Goal: Information Seeking & Learning: Learn about a topic

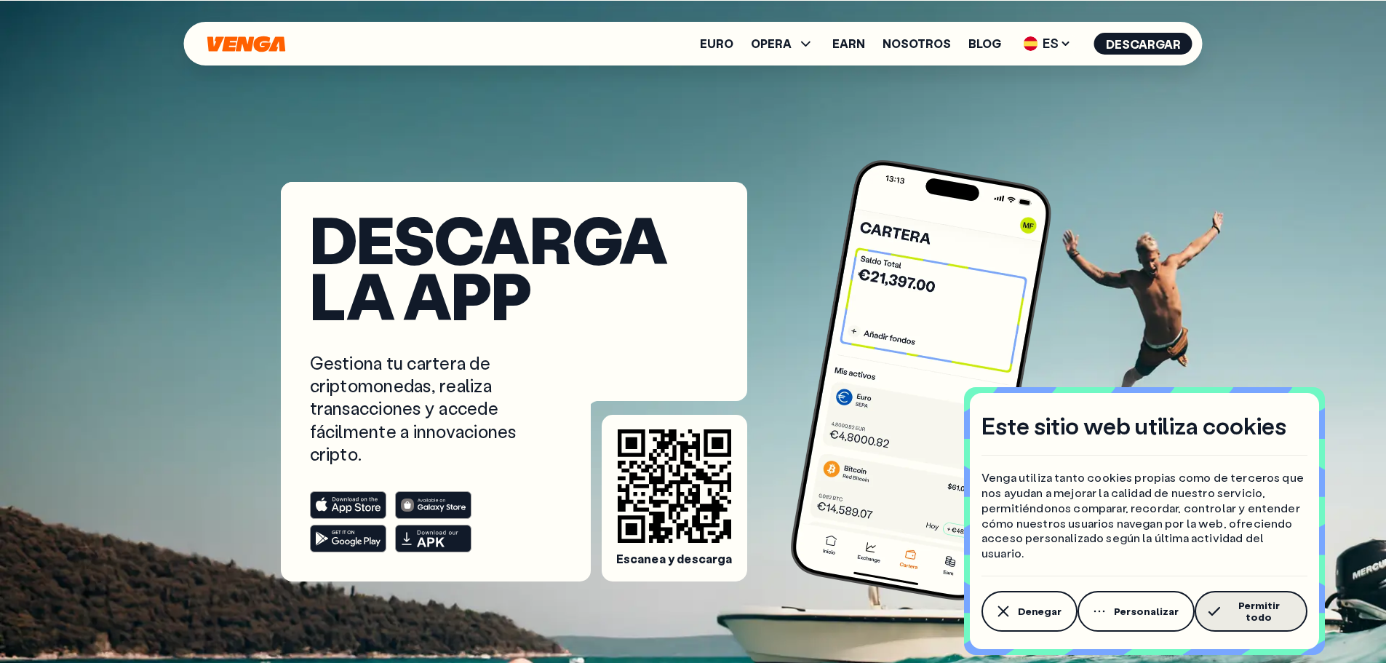
click at [1238, 615] on span "Permitir todo" at bounding box center [1258, 610] width 65 height 23
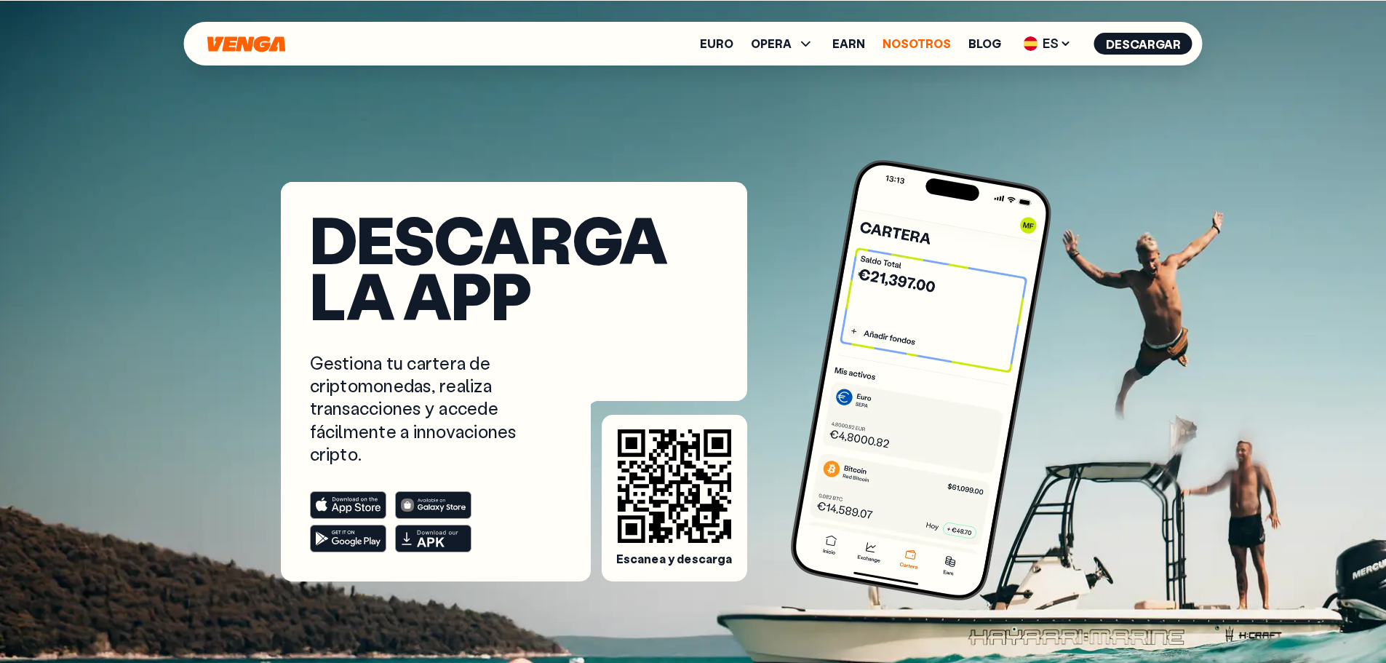
click at [901, 49] on link "Nosotros" at bounding box center [916, 44] width 68 height 12
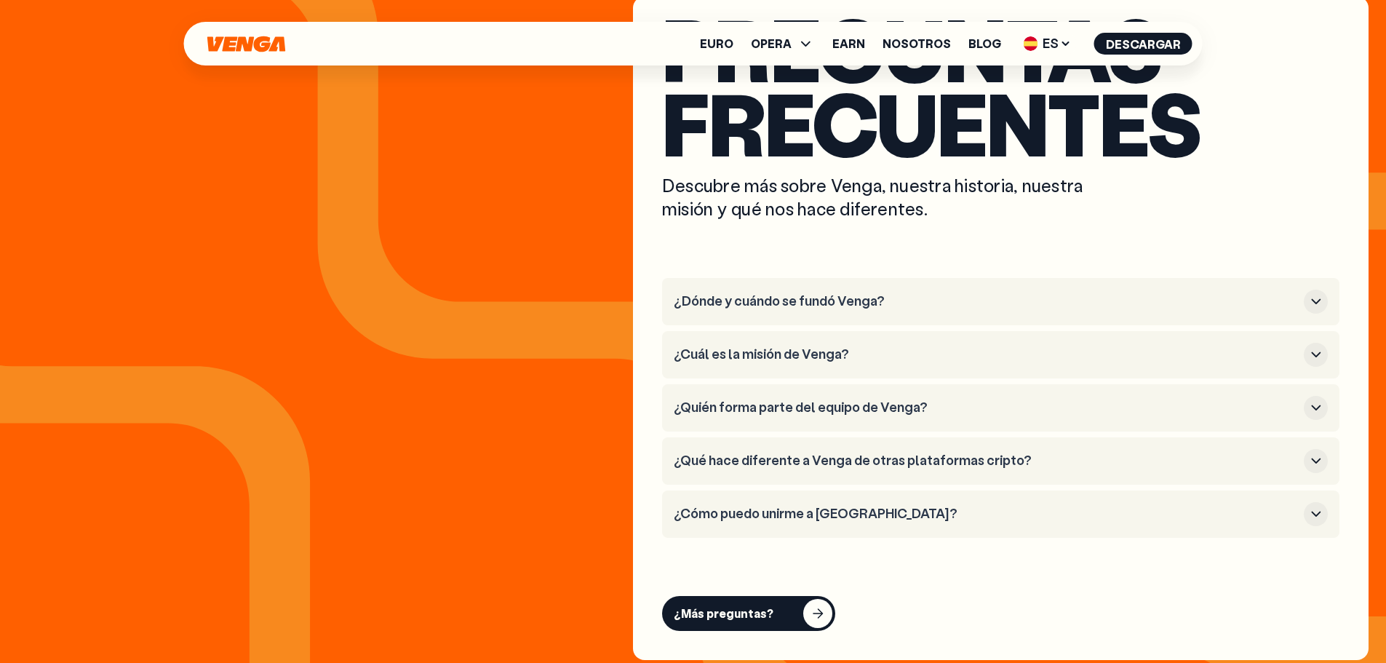
scroll to position [5529, 0]
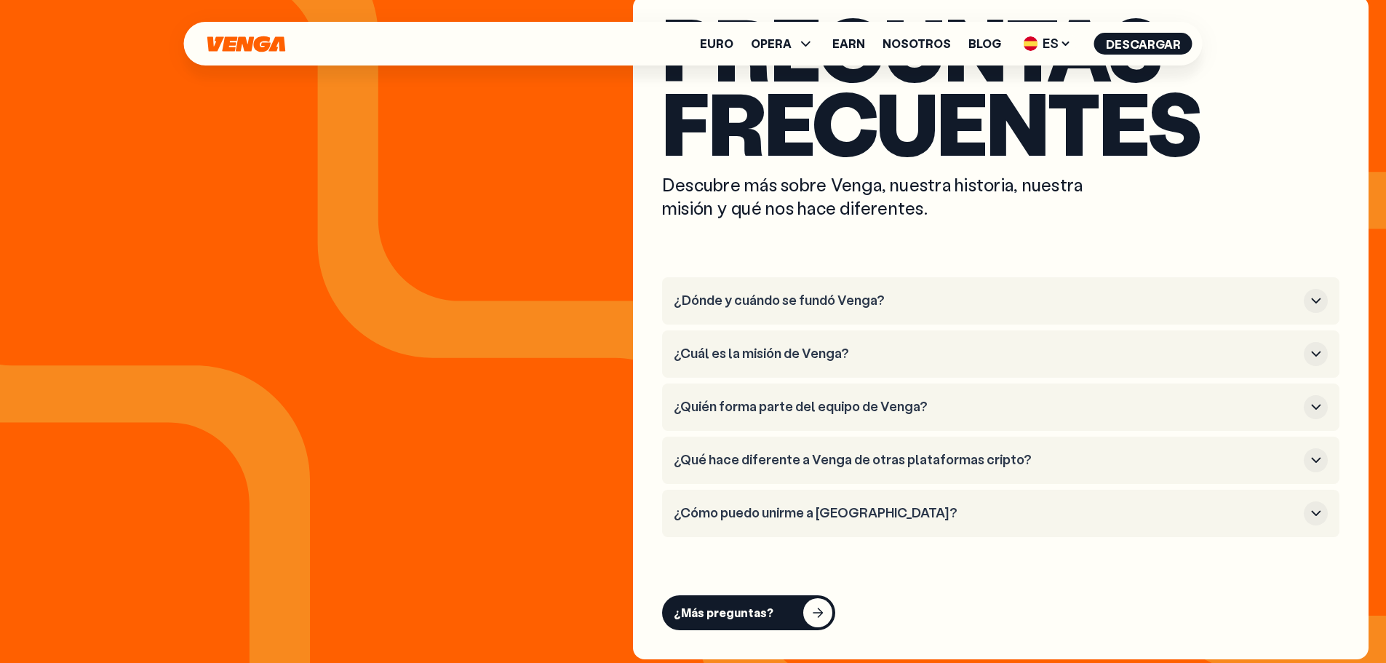
click at [1317, 297] on icon "button" at bounding box center [1315, 300] width 17 height 17
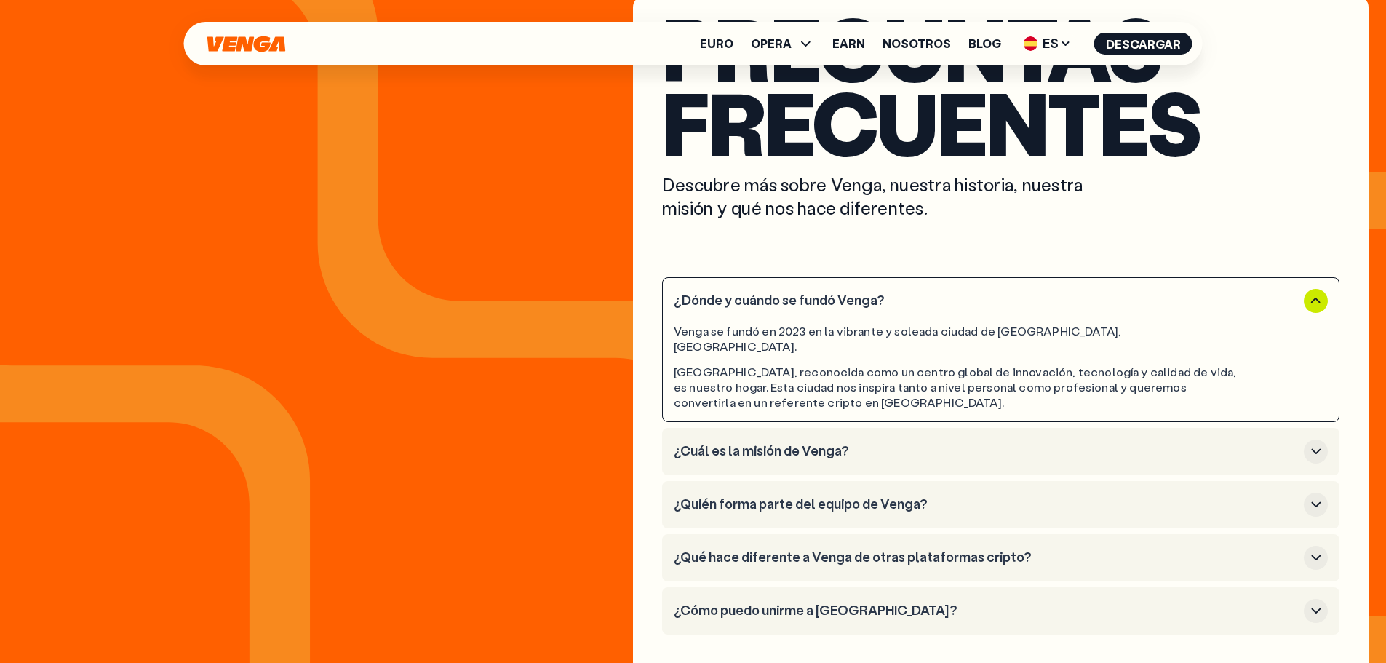
click at [1317, 297] on icon "button" at bounding box center [1315, 300] width 17 height 17
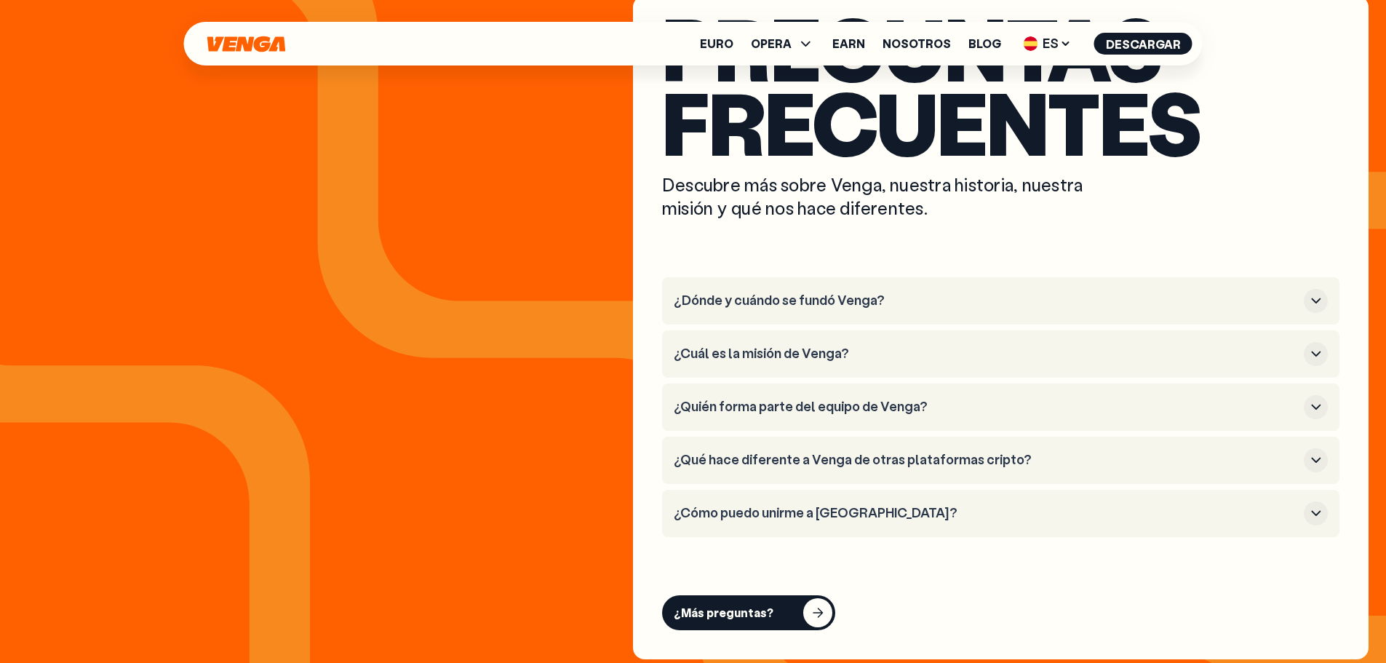
click at [1314, 356] on icon "button" at bounding box center [1315, 353] width 17 height 17
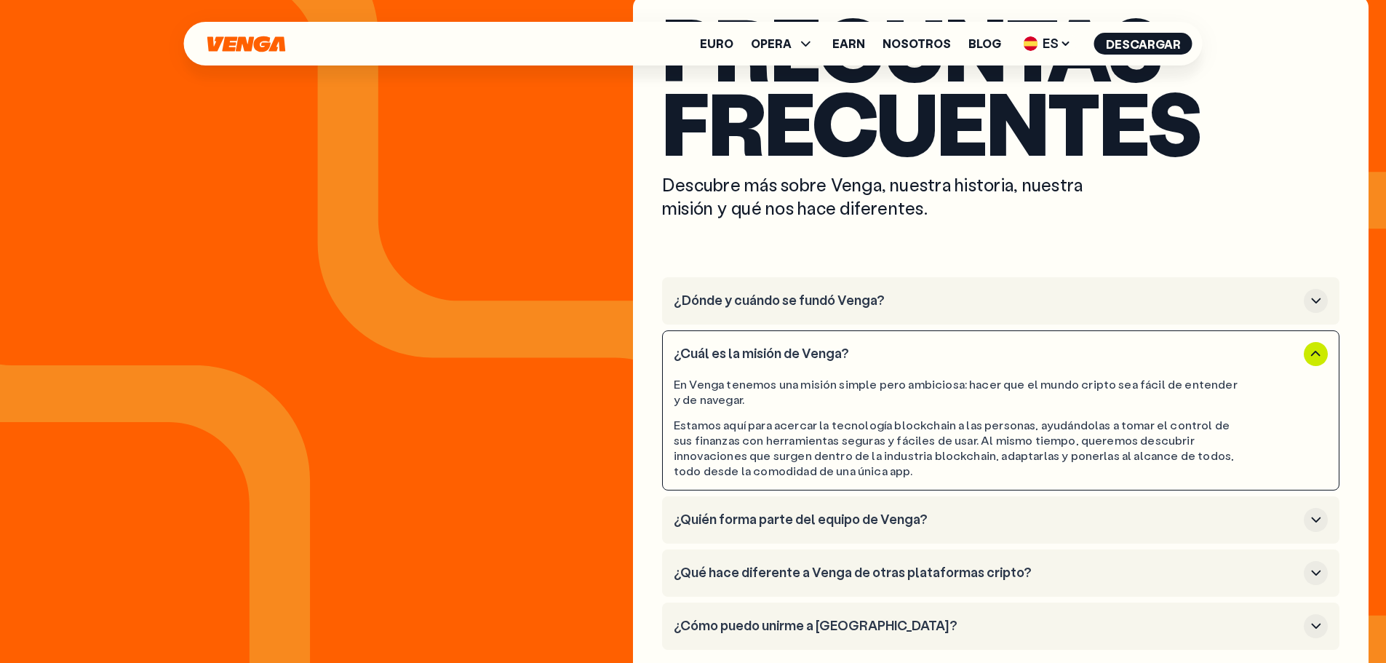
click at [1314, 356] on icon "button" at bounding box center [1315, 353] width 17 height 17
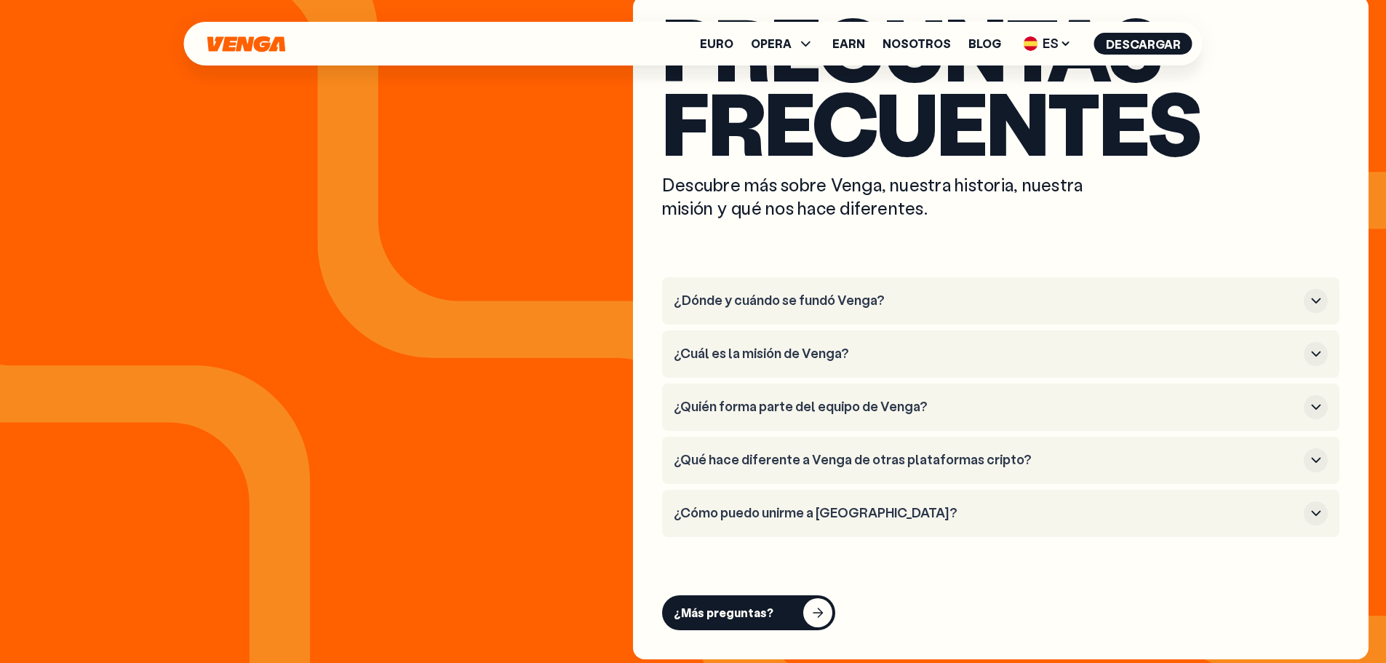
click at [1319, 409] on icon "button" at bounding box center [1315, 406] width 17 height 17
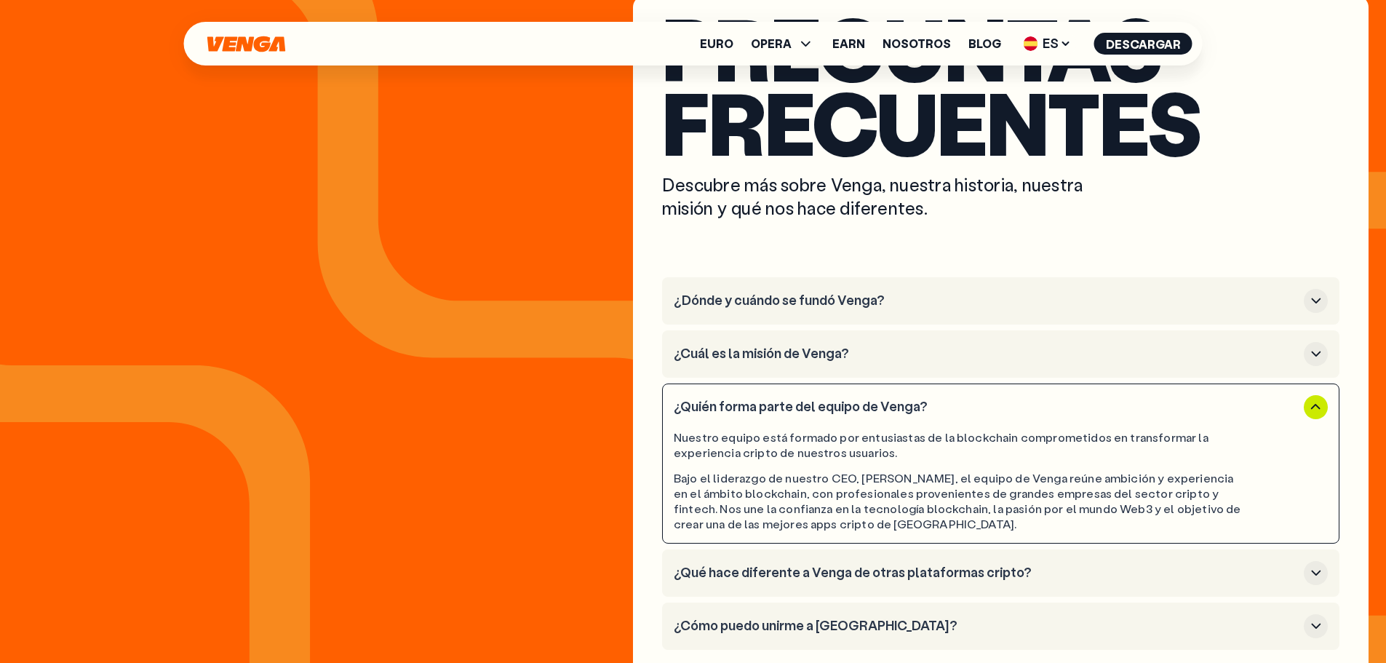
click at [1319, 409] on icon "button" at bounding box center [1315, 406] width 9 height 5
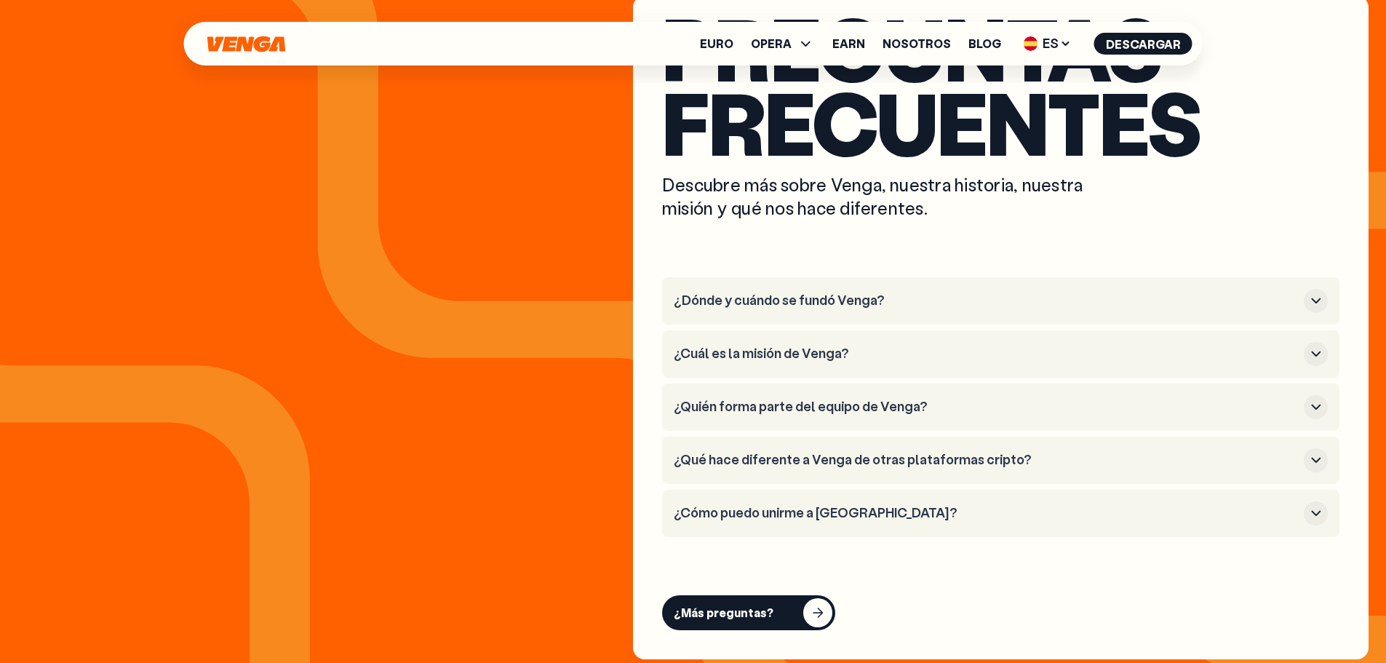
click at [1314, 512] on icon "button" at bounding box center [1315, 512] width 17 height 17
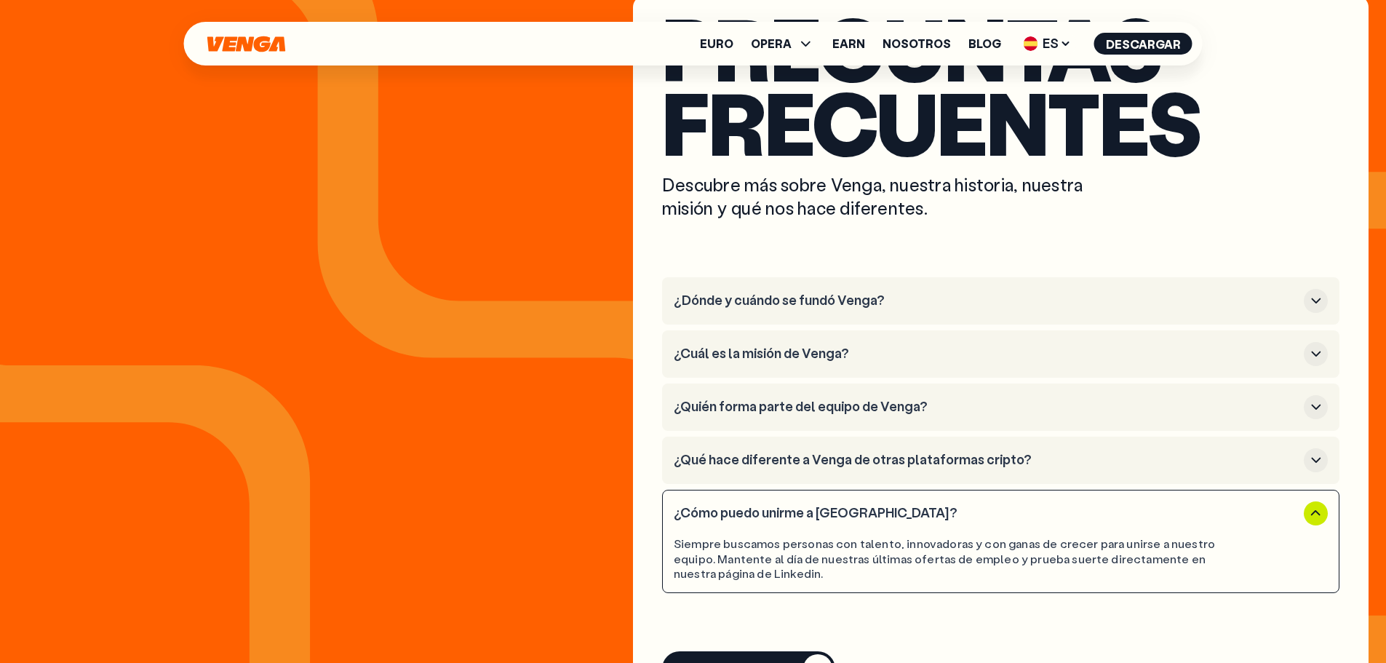
click at [1312, 519] on icon "button" at bounding box center [1315, 512] width 17 height 17
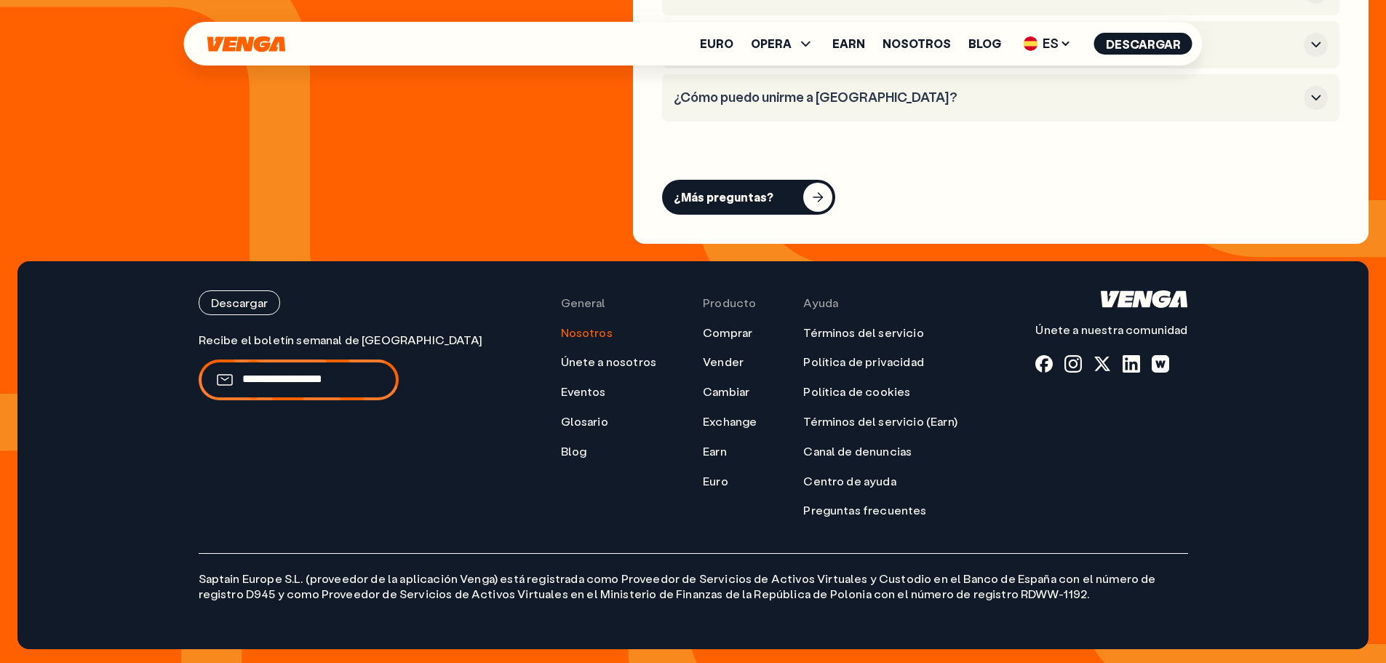
scroll to position [5945, 0]
click at [703, 456] on link "Earn" at bounding box center [715, 450] width 24 height 15
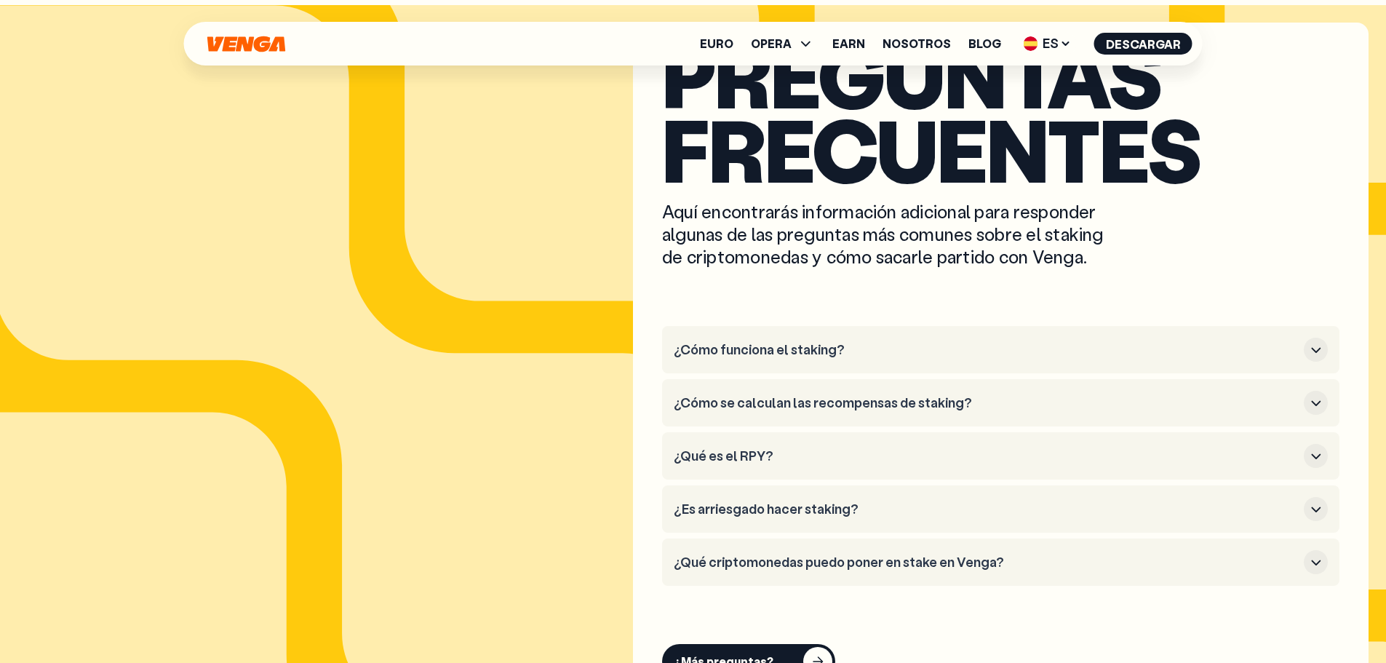
scroll to position [7275, 0]
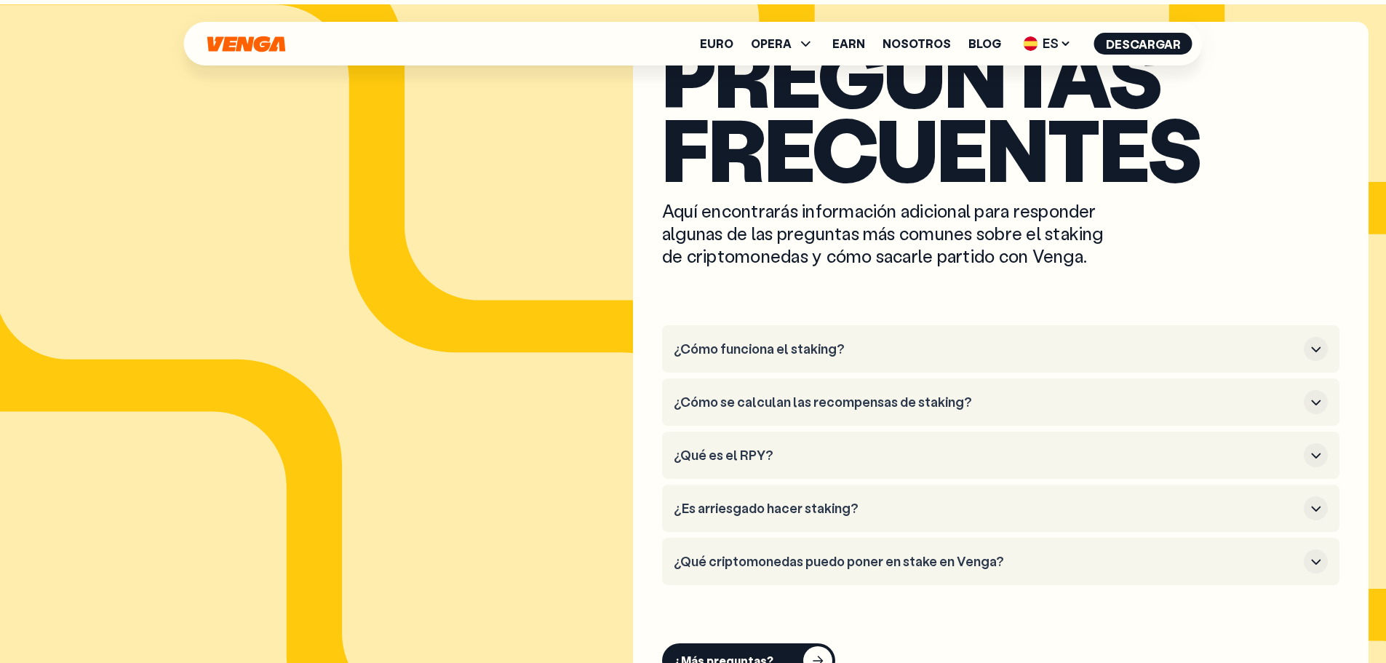
click at [1310, 340] on icon "button" at bounding box center [1315, 348] width 17 height 17
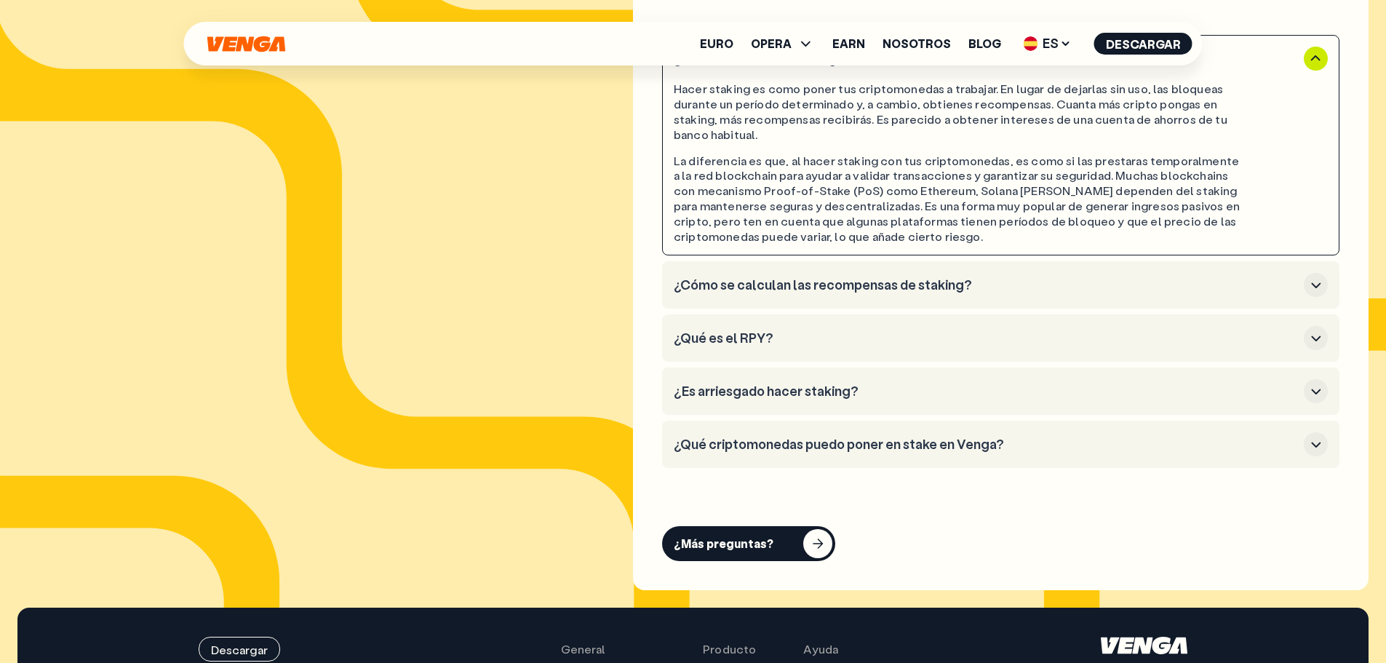
scroll to position [7566, 0]
click at [1312, 276] on icon "button" at bounding box center [1315, 284] width 17 height 17
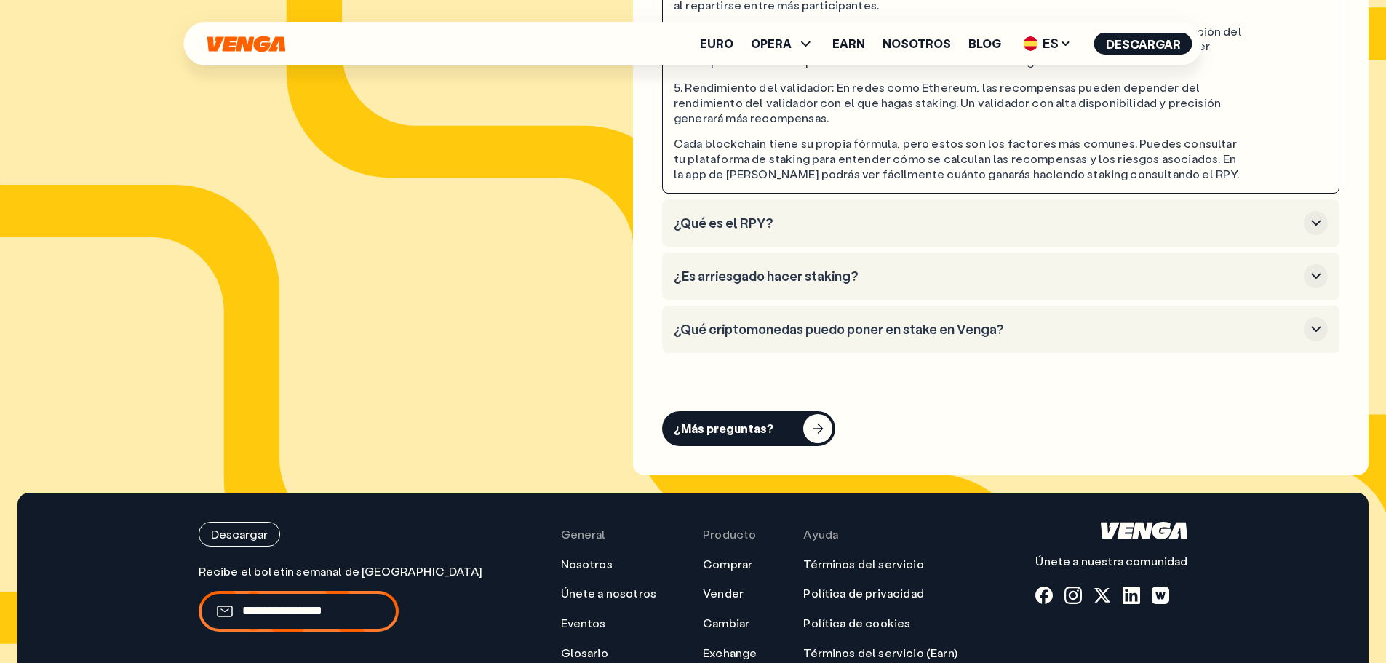
scroll to position [7856, 0]
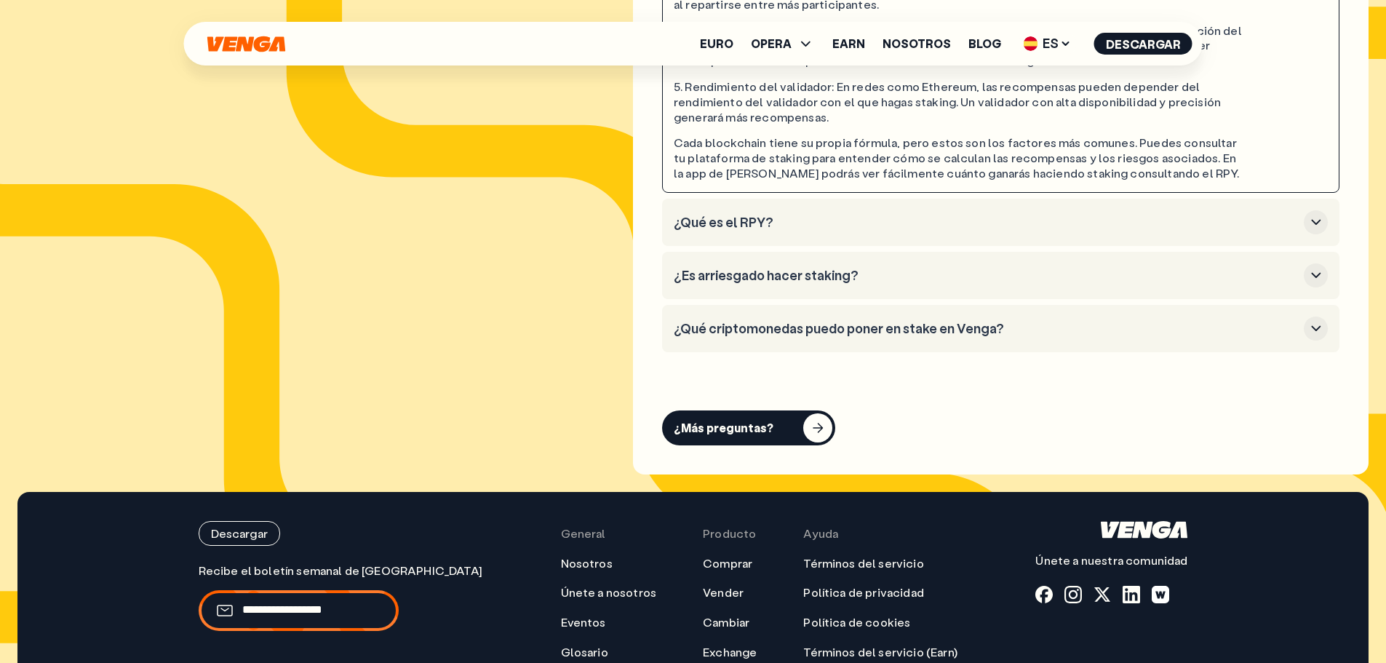
click at [1311, 213] on icon "button" at bounding box center [1315, 221] width 17 height 17
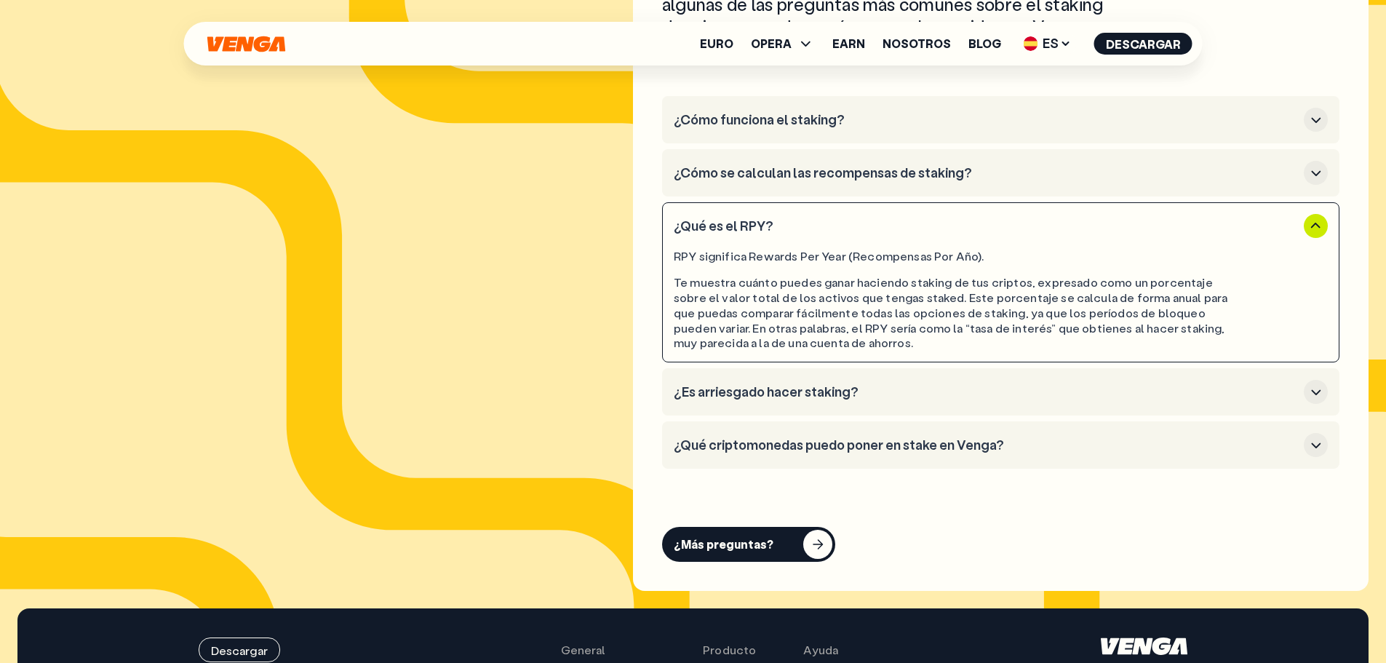
scroll to position [7504, 0]
click at [1315, 388] on icon "button" at bounding box center [1315, 390] width 9 height 5
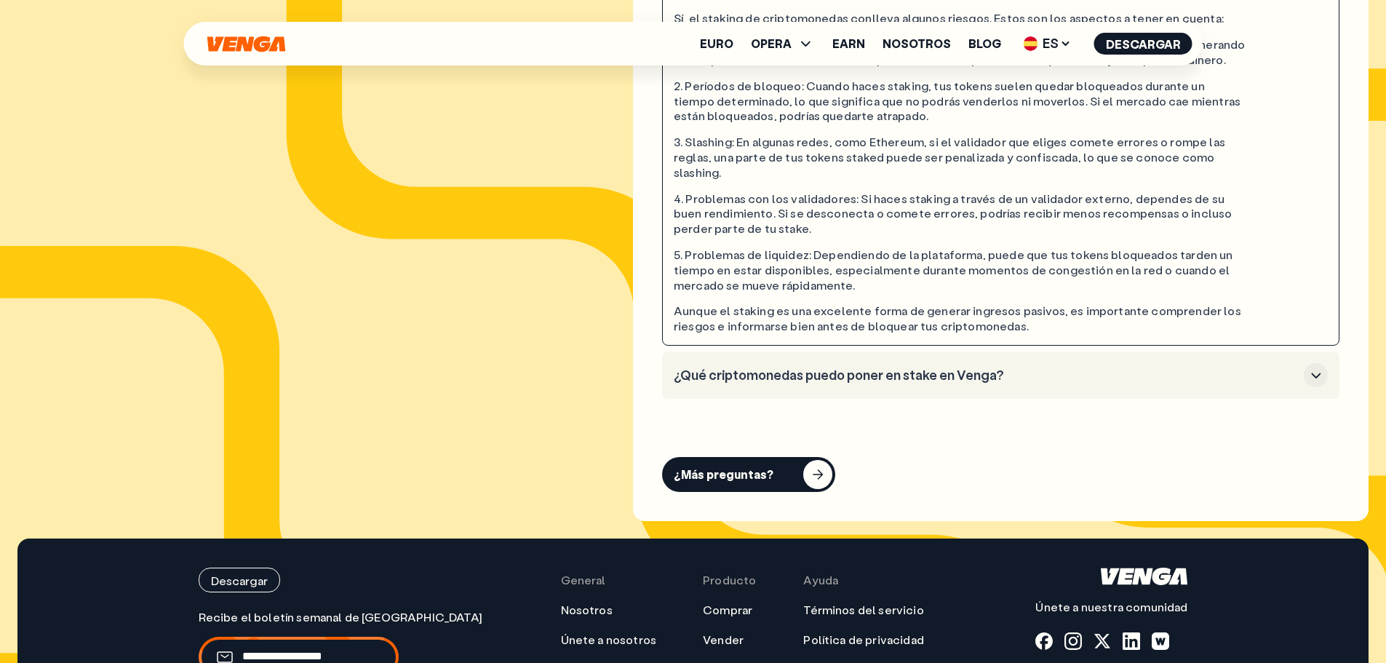
scroll to position [7795, 0]
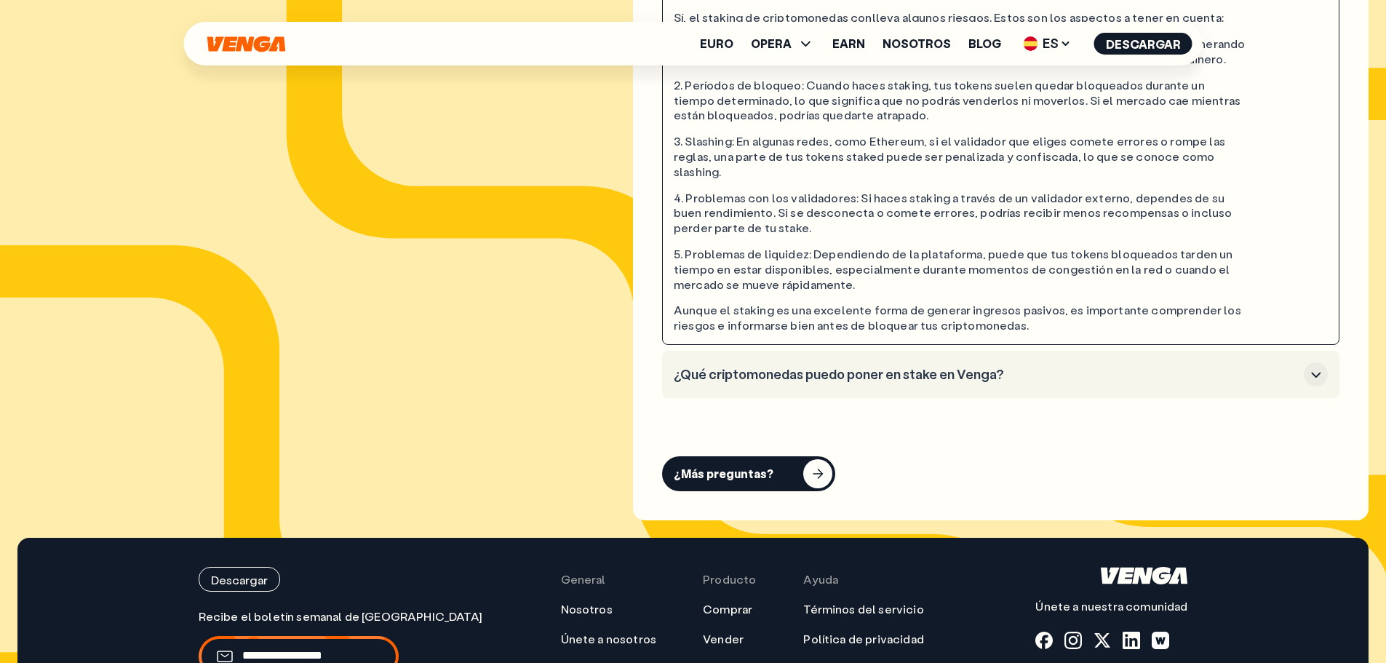
click at [1318, 366] on icon "button" at bounding box center [1315, 374] width 17 height 17
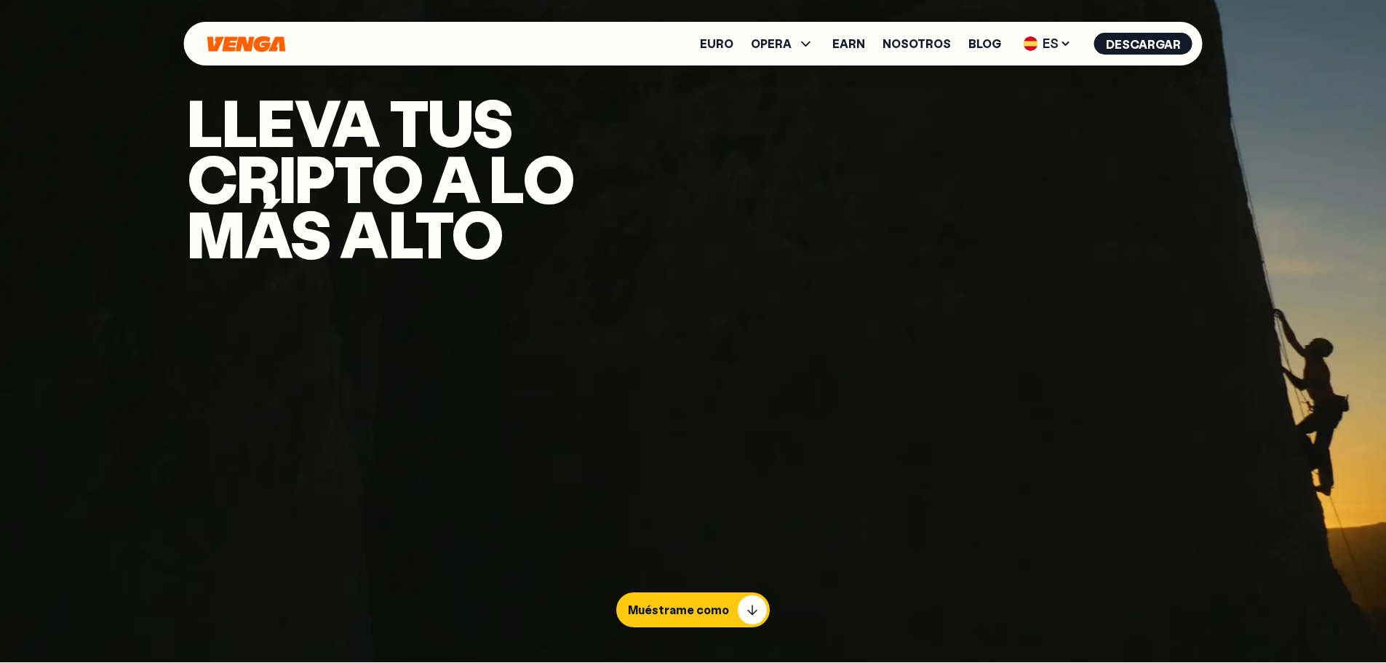
scroll to position [0, 0]
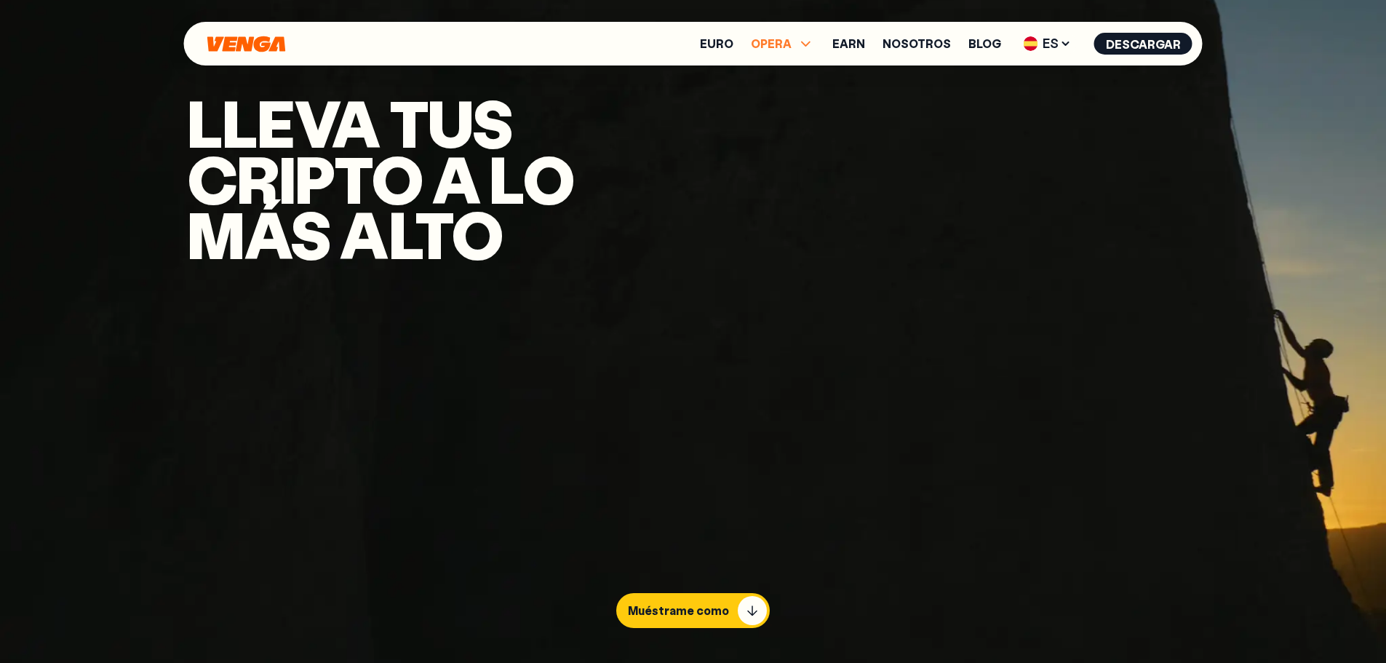
click at [805, 46] on icon at bounding box center [805, 43] width 17 height 17
click at [799, 79] on link "Comprar" at bounding box center [782, 75] width 52 height 15
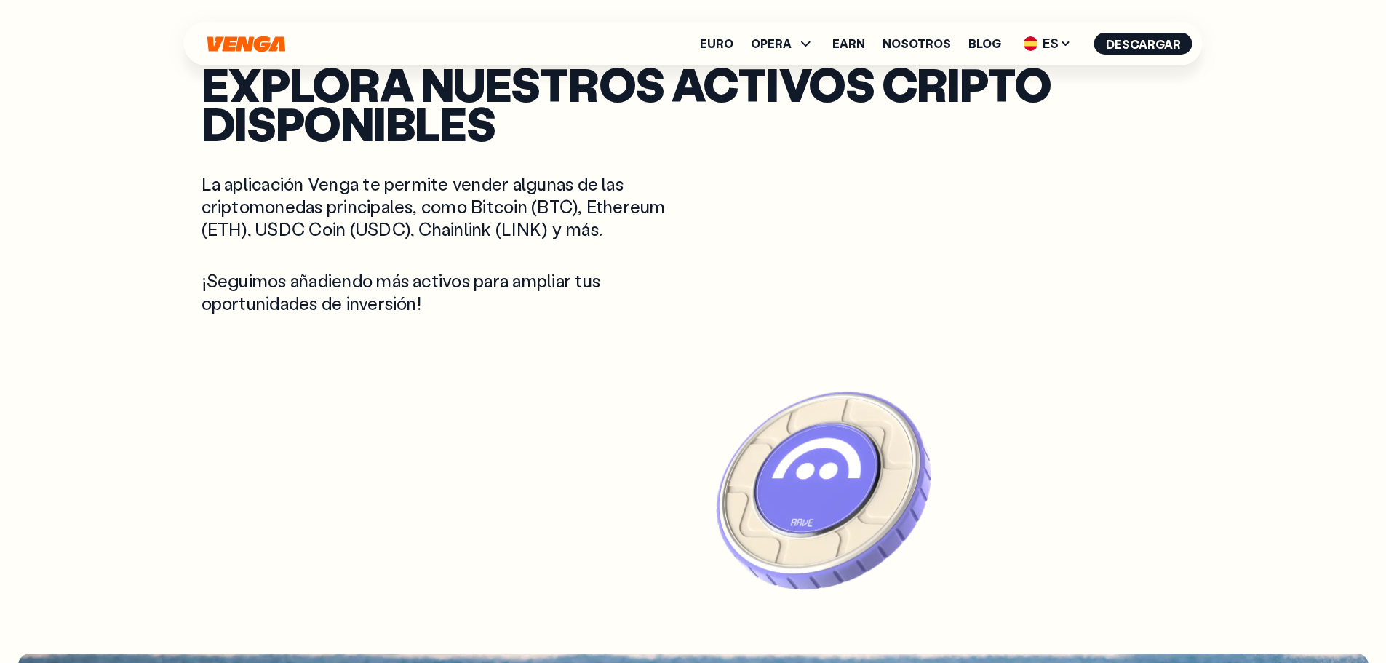
scroll to position [2937, 0]
